Goal: Navigation & Orientation: Find specific page/section

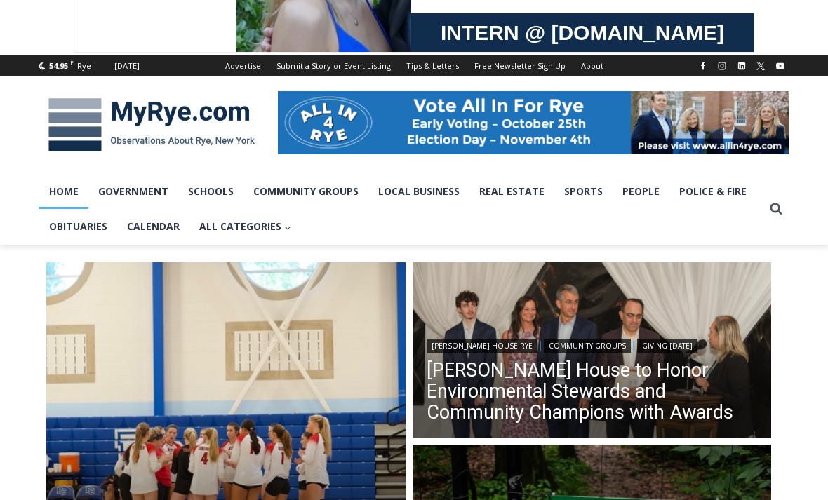
scroll to position [131, 0]
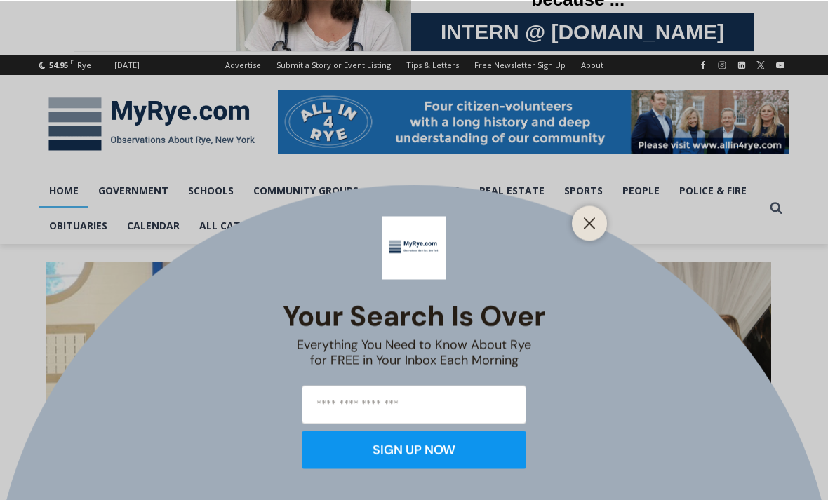
click at [589, 229] on icon "Close" at bounding box center [589, 223] width 13 height 13
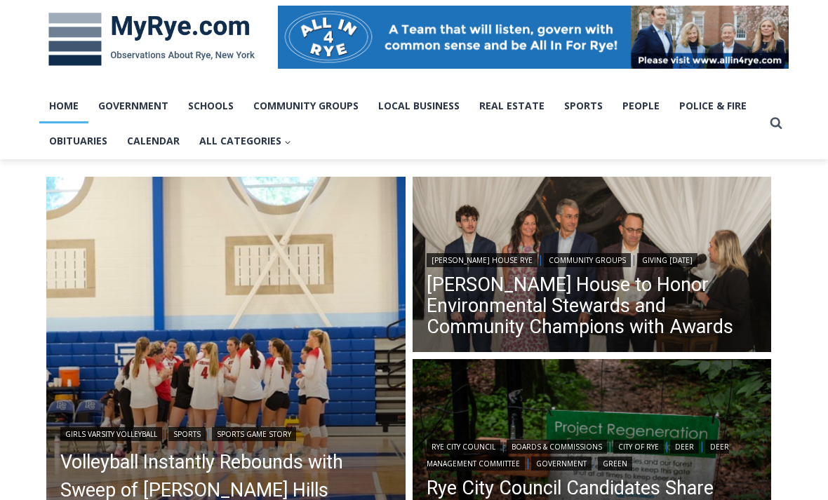
scroll to position [217, 0]
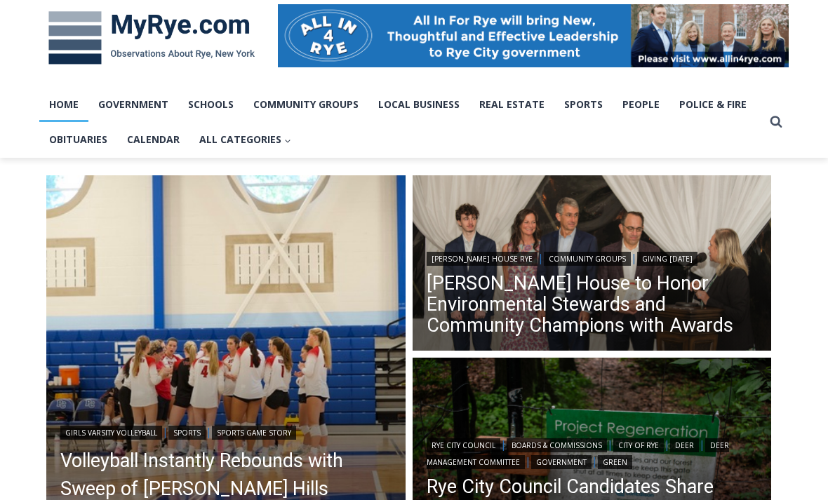
click at [529, 296] on link "[PERSON_NAME] House to Honor Environmental Stewards and Community Champions wit…" at bounding box center [592, 304] width 331 height 63
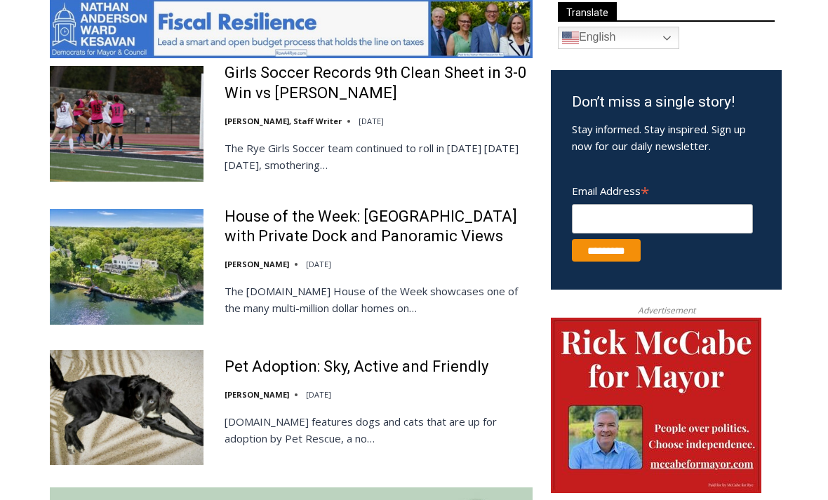
scroll to position [779, 0]
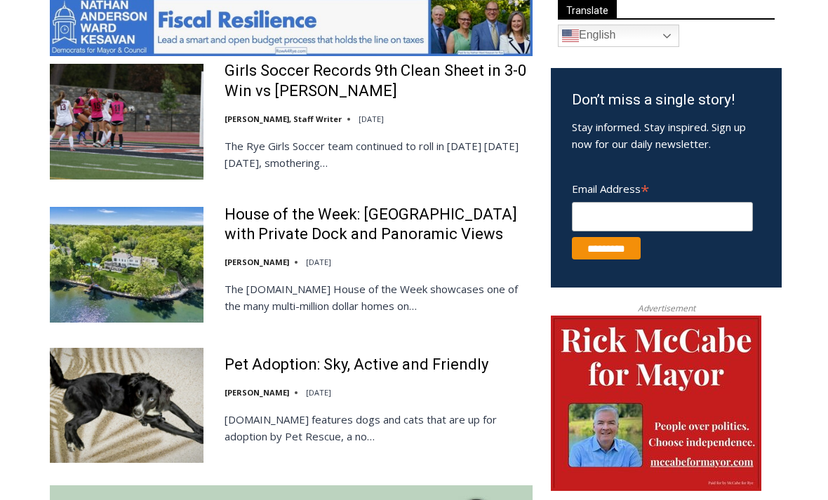
click at [335, 225] on link "House of the Week: [GEOGRAPHIC_DATA] with Private Dock and Panoramic Views" at bounding box center [379, 225] width 308 height 40
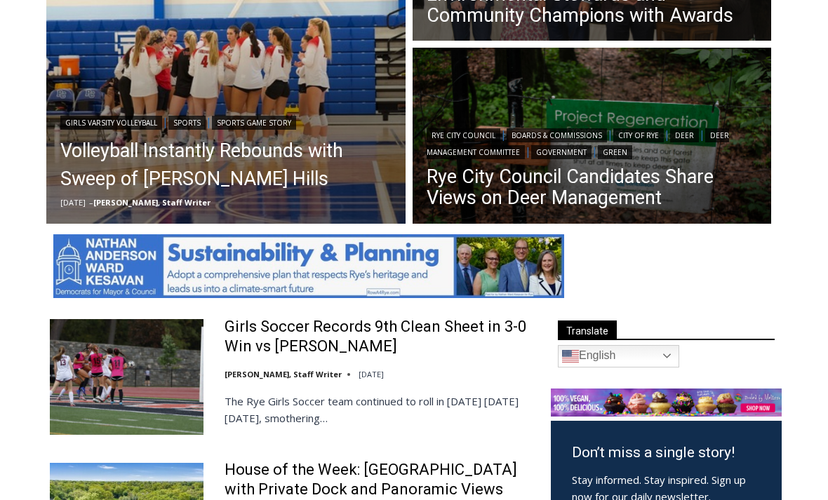
scroll to position [0, 0]
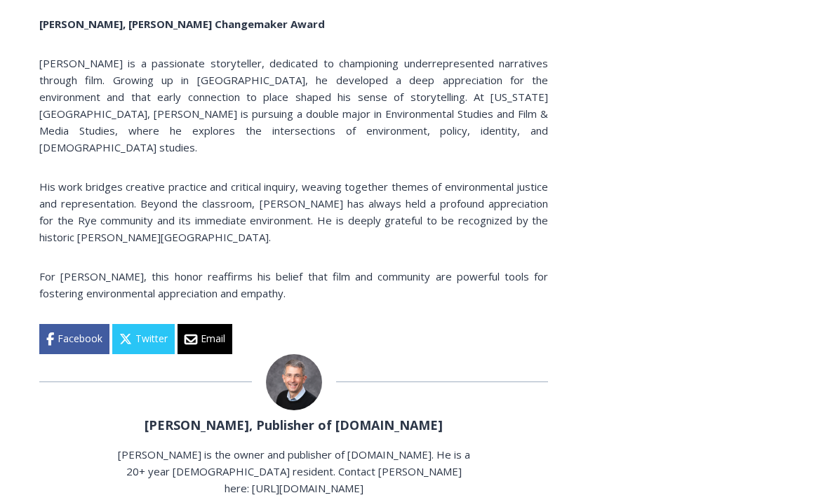
scroll to position [7836, 0]
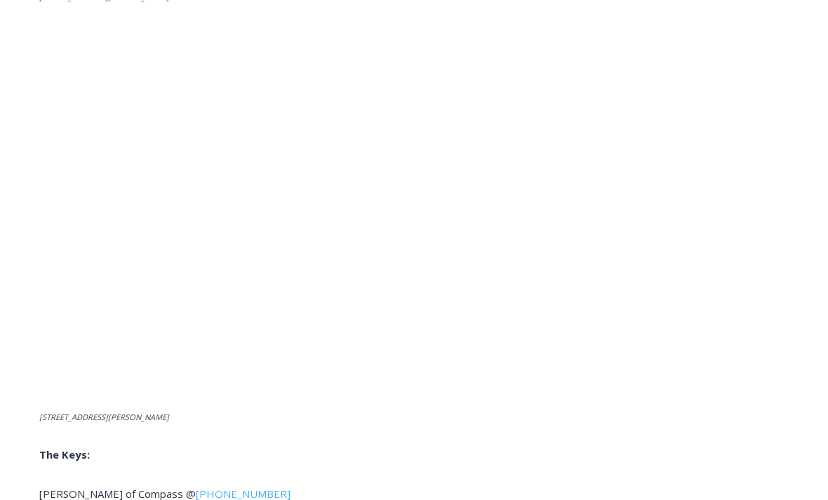
scroll to position [5402, 0]
